Goal: Task Accomplishment & Management: Complete application form

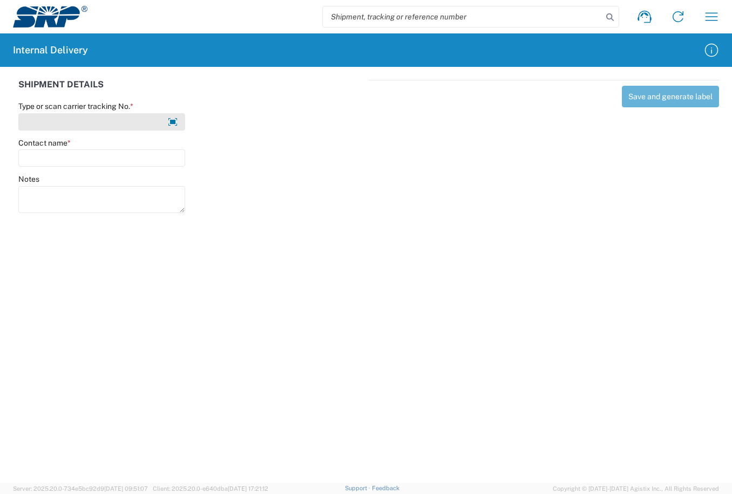
click at [129, 117] on input "Type or scan carrier tracking No. *" at bounding box center [101, 121] width 167 height 17
click at [53, 123] on input "R" at bounding box center [101, 121] width 167 height 17
click at [125, 121] on input "[PERSON_NAME]" at bounding box center [101, 121] width 167 height 17
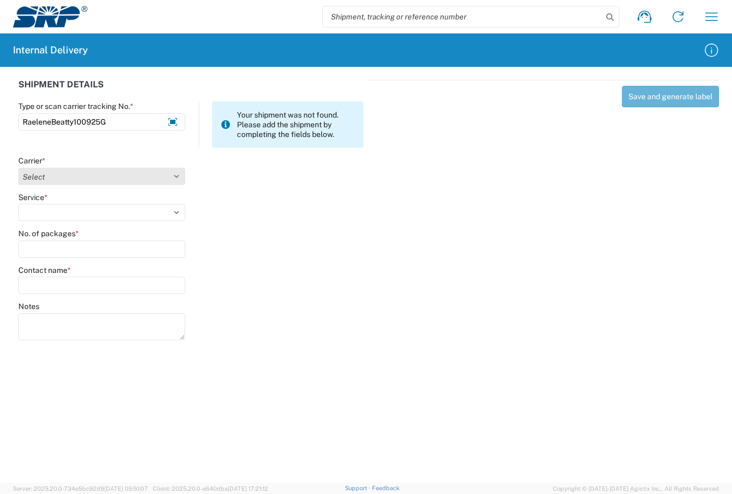
type input "RaeleneBeatty100925G"
click at [176, 178] on select "Select Amazon Logistics ATI Trucking BC Dimerco Logistics Empire Southwest FedE…" at bounding box center [101, 176] width 167 height 17
select select "18713"
click at [18, 168] on select "Select Amazon Logistics ATI Trucking BC Dimerco Logistics Empire Southwest FedE…" at bounding box center [101, 176] width 167 height 17
click at [177, 213] on select "Select Ground Inter-Office" at bounding box center [101, 212] width 167 height 17
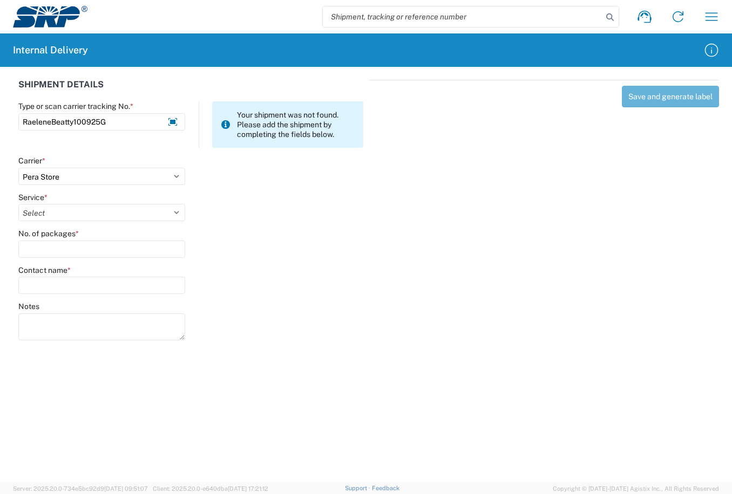
select select "35763"
click at [18, 204] on select "Select Ground Inter-Office" at bounding box center [101, 212] width 167 height 17
click at [98, 253] on input "No. of packages *" at bounding box center [101, 249] width 167 height 17
type input "1"
click at [111, 277] on input "Contact name *" at bounding box center [101, 285] width 167 height 17
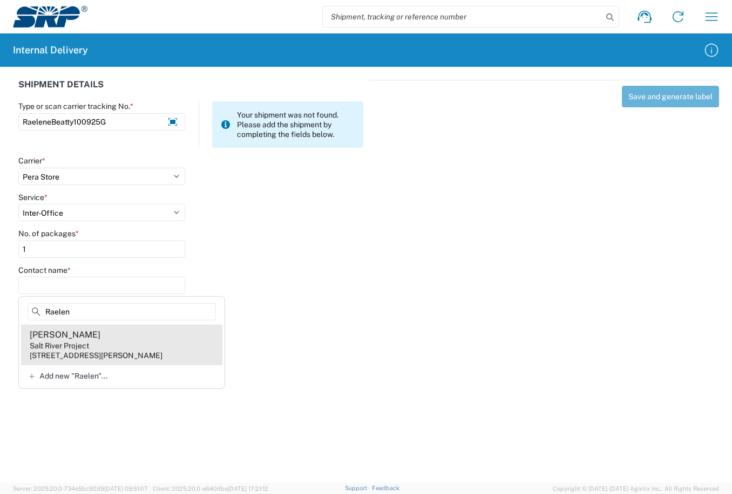
type input "Raelen"
click at [79, 351] on div "[STREET_ADDRESS][PERSON_NAME]" at bounding box center [96, 356] width 133 height 10
type input "[PERSON_NAME]"
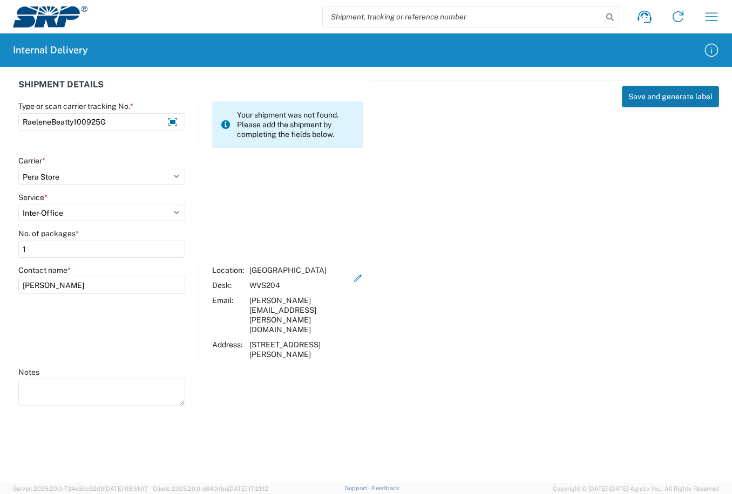
click at [641, 97] on button "Save and generate label" at bounding box center [670, 97] width 97 height 22
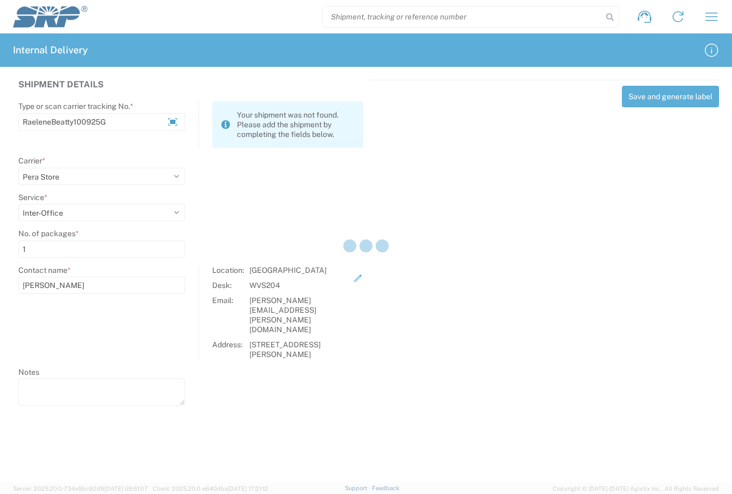
select select
